Goal: Task Accomplishment & Management: Manage account settings

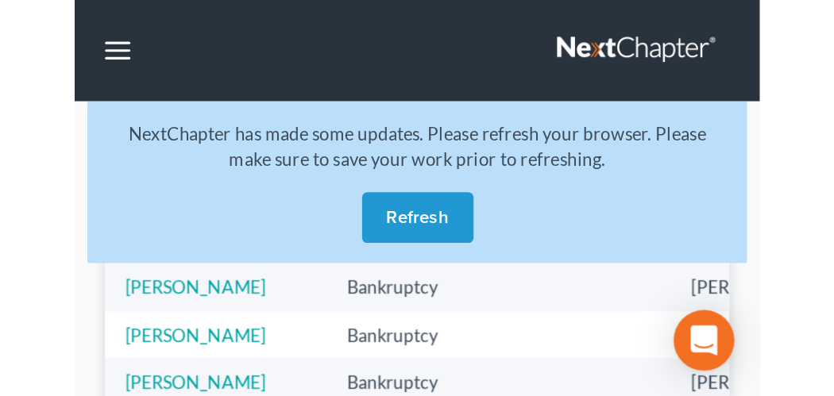
scroll to position [79, 0]
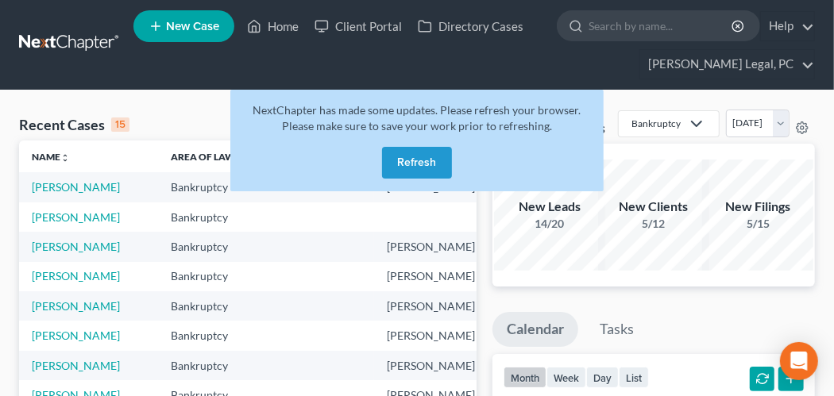
scroll to position [0, 0]
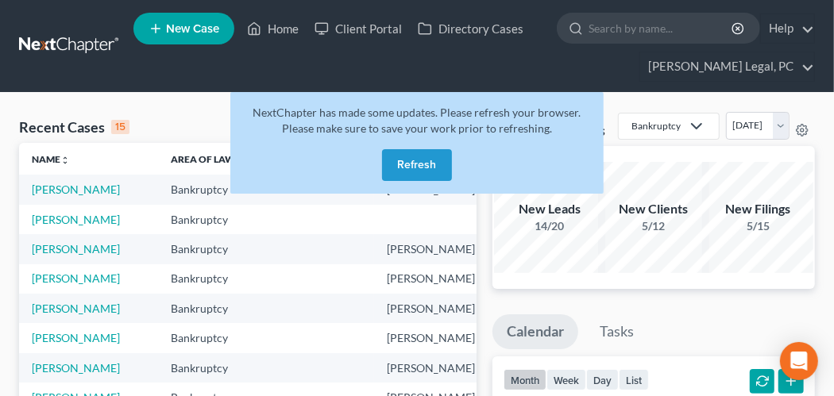
click at [40, 41] on link at bounding box center [70, 46] width 102 height 29
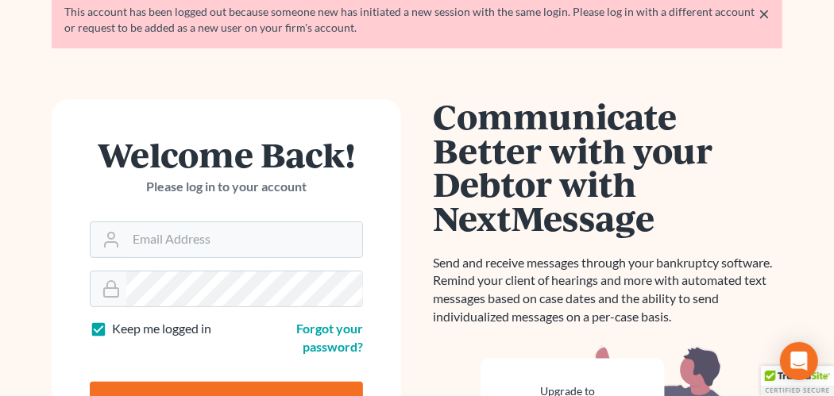
scroll to position [159, 0]
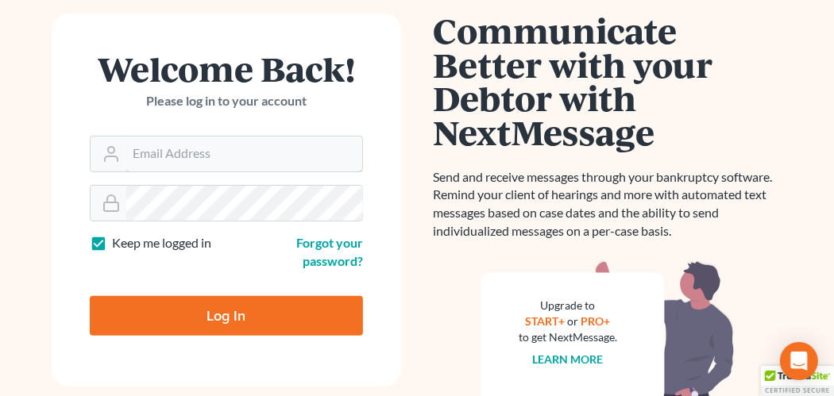
type input "[EMAIL_ADDRESS][PERSON_NAME][DOMAIN_NAME]"
click at [220, 302] on input "Log In" at bounding box center [226, 316] width 273 height 40
type input "Thinking..."
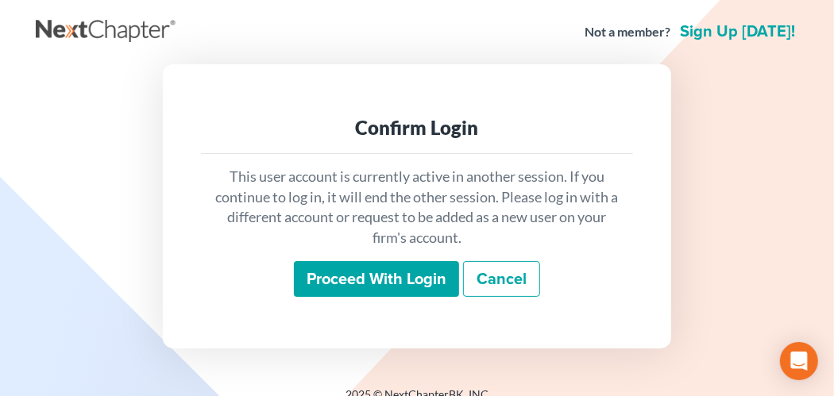
click at [387, 266] on input "Proceed with login" at bounding box center [376, 279] width 165 height 37
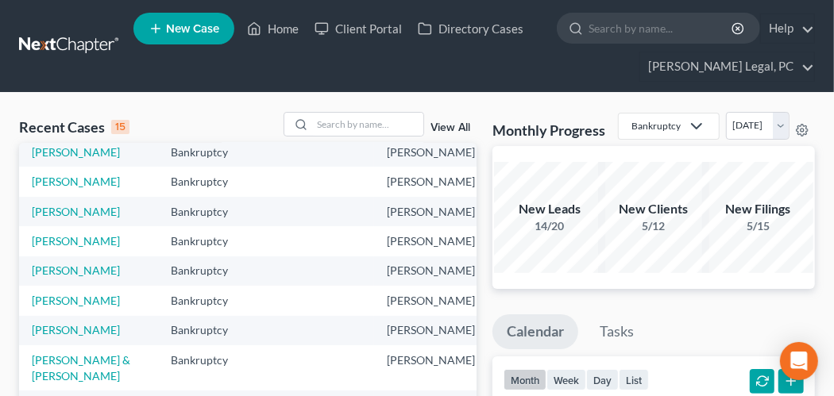
scroll to position [391, 0]
